Goal: Task Accomplishment & Management: Manage account settings

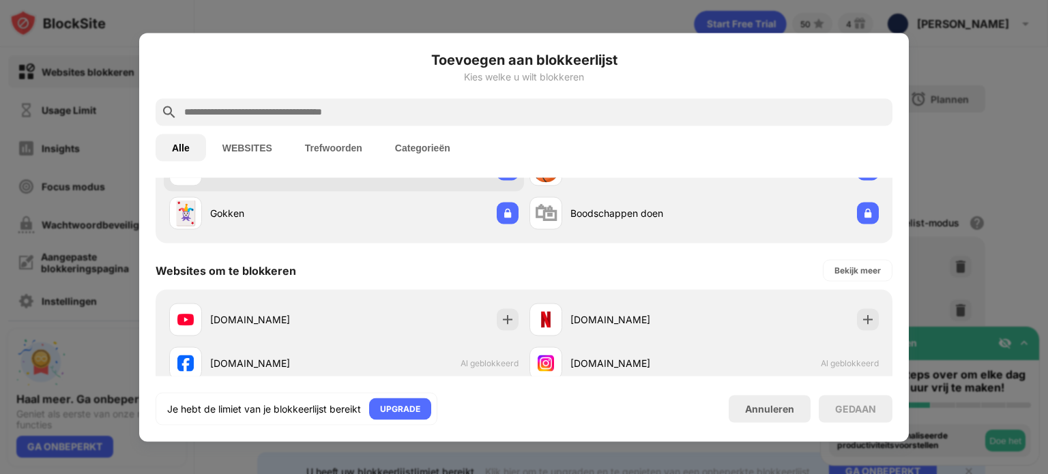
scroll to position [120, 0]
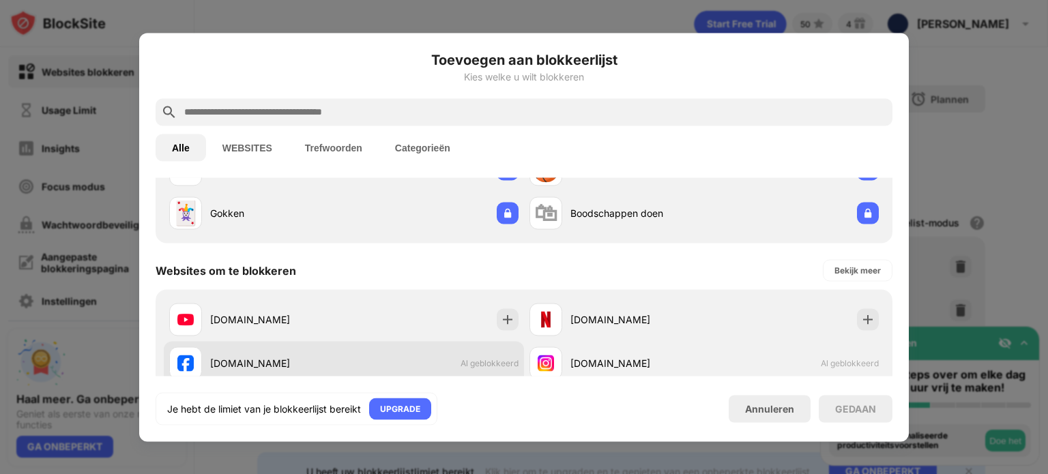
click at [486, 365] on span "Al geblokkeerd" at bounding box center [489, 363] width 58 height 10
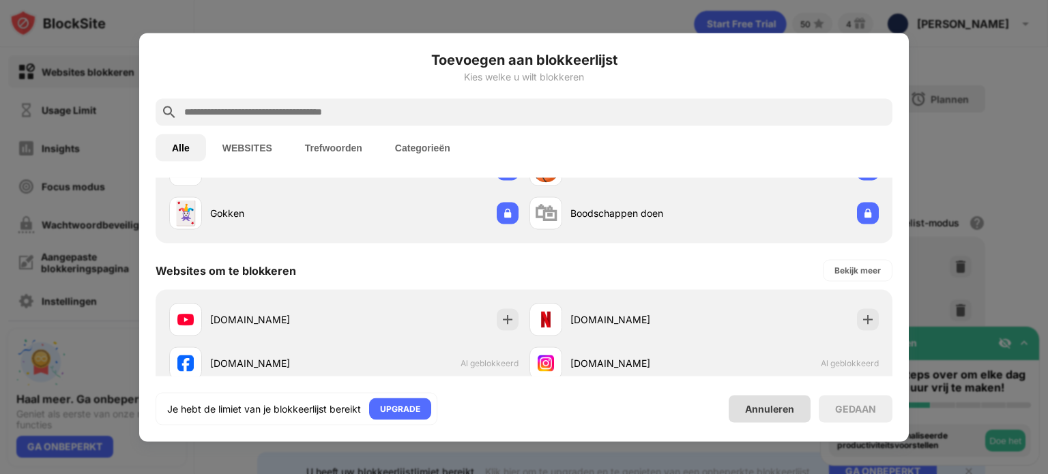
click at [778, 409] on div "Annuleren" at bounding box center [769, 409] width 49 height 12
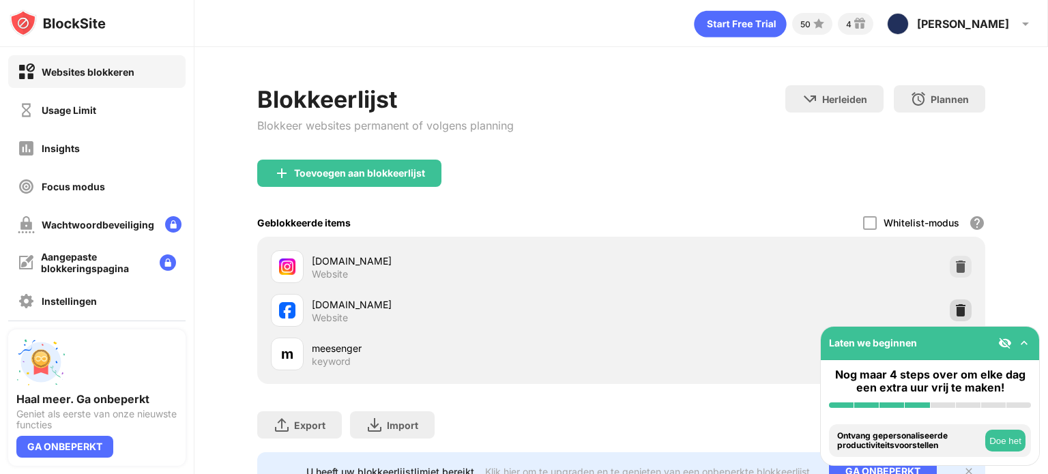
click at [955, 310] on img at bounding box center [961, 311] width 14 height 14
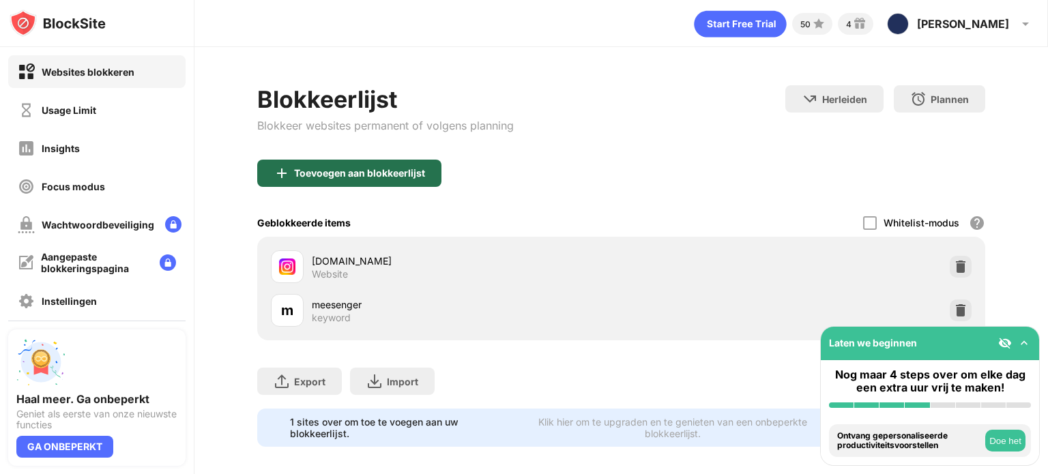
click at [368, 168] on div "Toevoegen aan blokkeerlijst" at bounding box center [359, 173] width 131 height 11
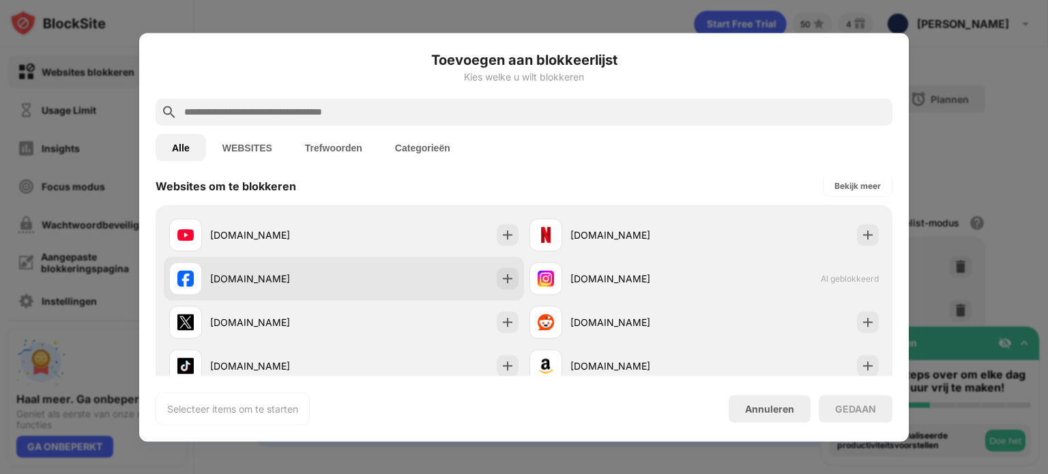
scroll to position [205, 0]
click at [505, 278] on img at bounding box center [508, 278] width 14 height 14
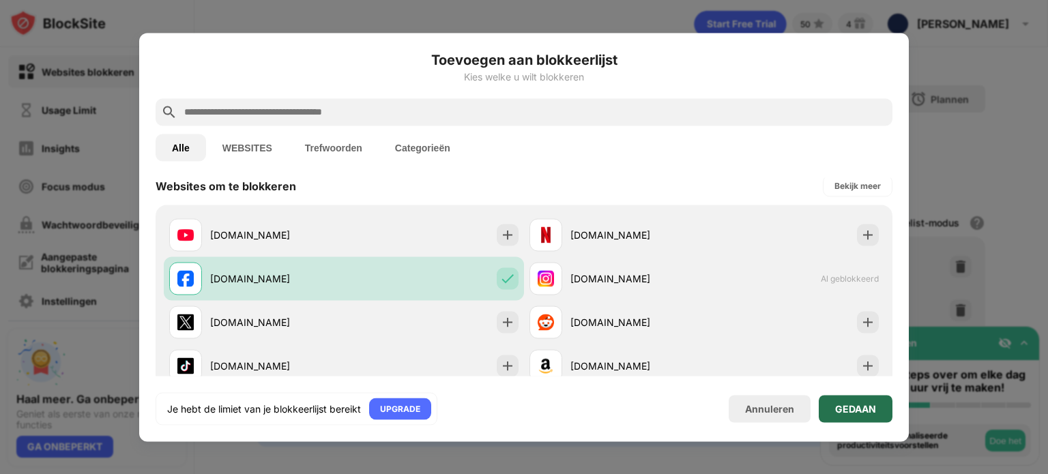
click at [859, 419] on div "GEDAAN" at bounding box center [855, 408] width 74 height 27
